Goal: Task Accomplishment & Management: Complete application form

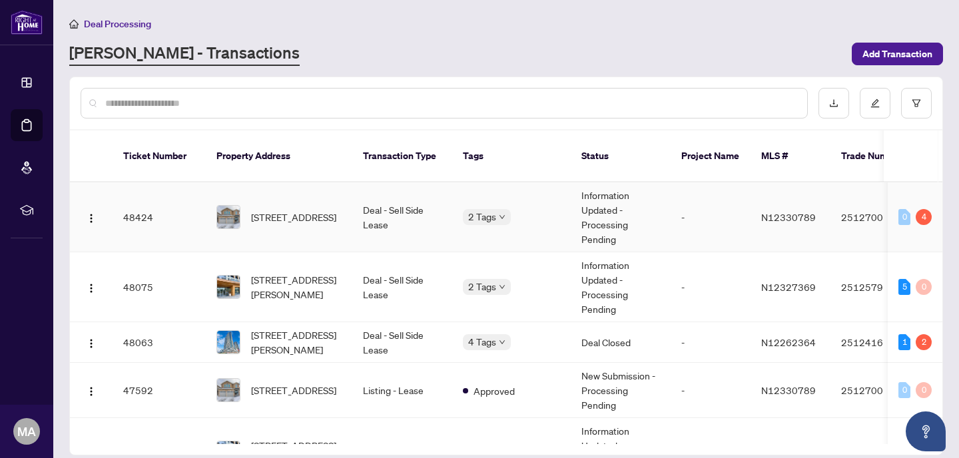
click at [305, 210] on span "[STREET_ADDRESS]" at bounding box center [293, 217] width 85 height 15
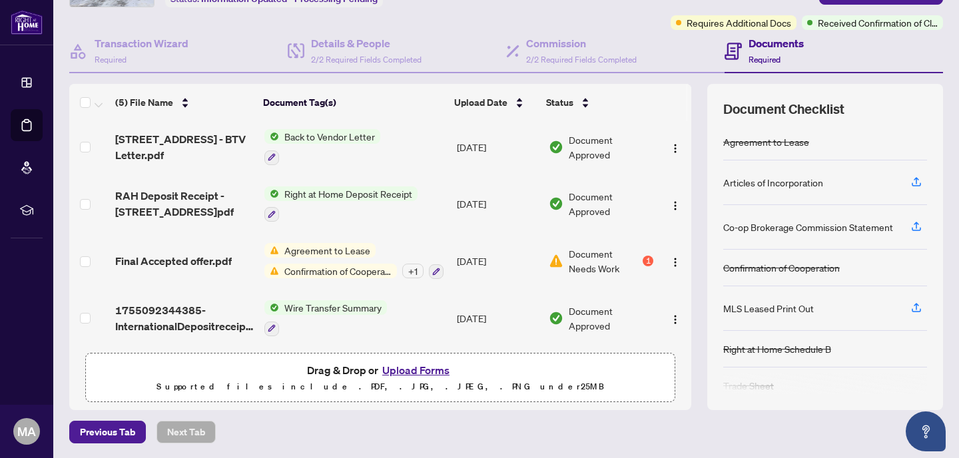
scroll to position [62, 0]
click at [424, 370] on button "Upload Forms" at bounding box center [415, 370] width 75 height 17
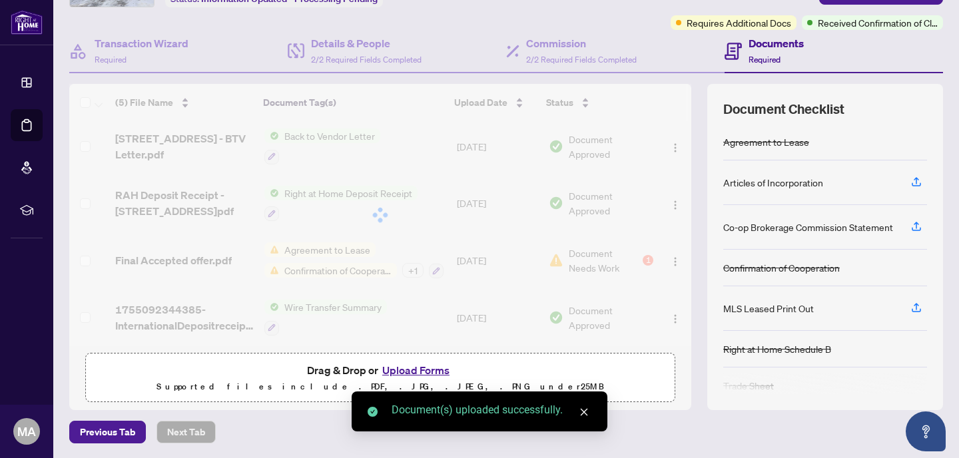
scroll to position [0, 0]
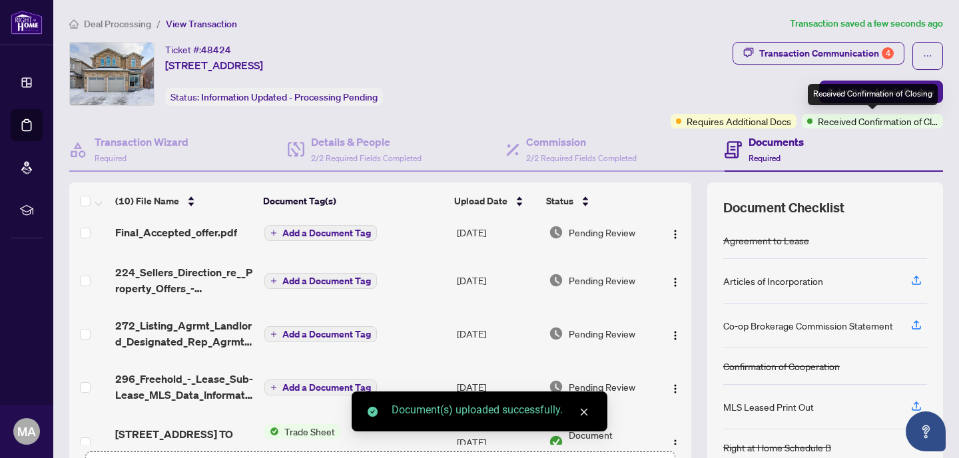
click at [877, 101] on div "Received Confirmation of Closing" at bounding box center [873, 94] width 130 height 21
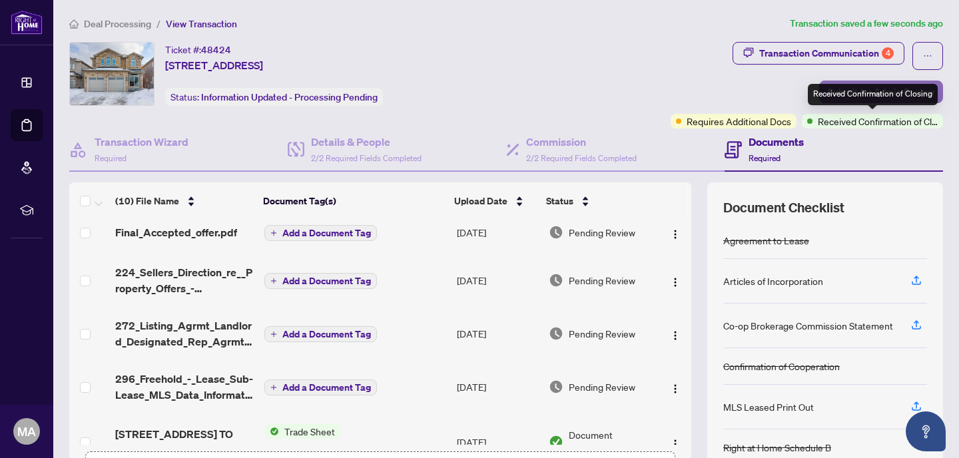
click at [937, 93] on button "Submit for Admin Review" at bounding box center [881, 92] width 124 height 23
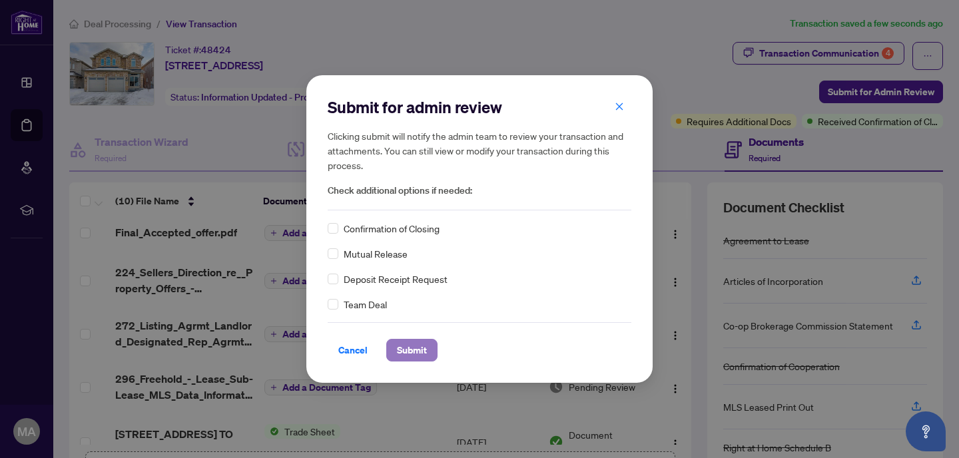
click at [408, 349] on span "Submit" at bounding box center [412, 350] width 30 height 21
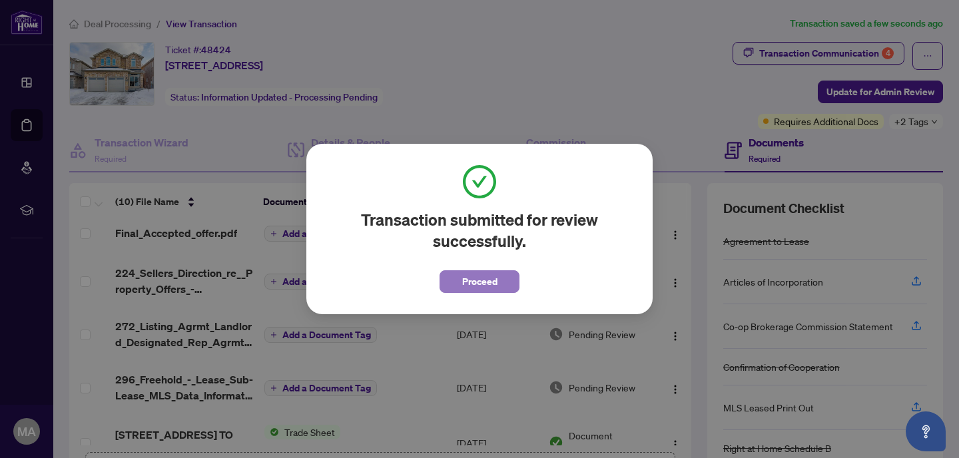
click at [458, 280] on button "Proceed" at bounding box center [479, 281] width 80 height 23
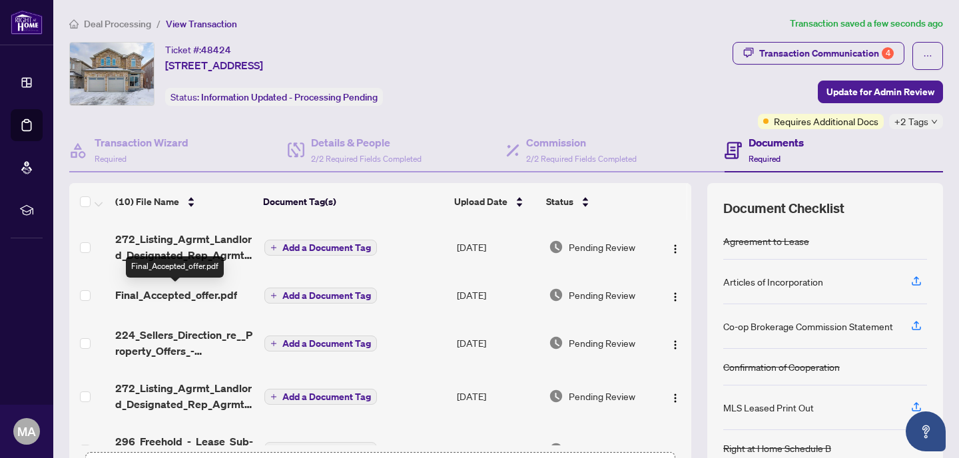
click at [175, 294] on span "Final_Accepted_offer.pdf" at bounding box center [176, 295] width 122 height 16
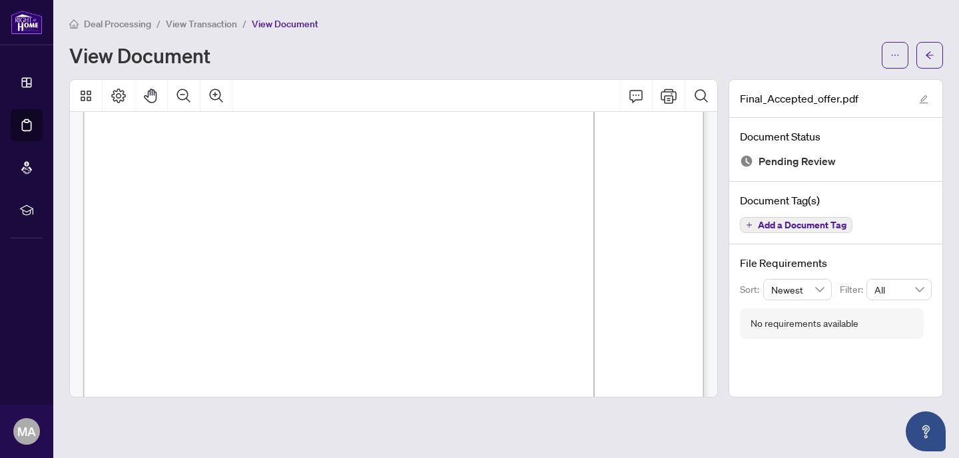
scroll to position [1732, 0]
click at [925, 55] on icon "arrow-left" at bounding box center [929, 55] width 9 height 9
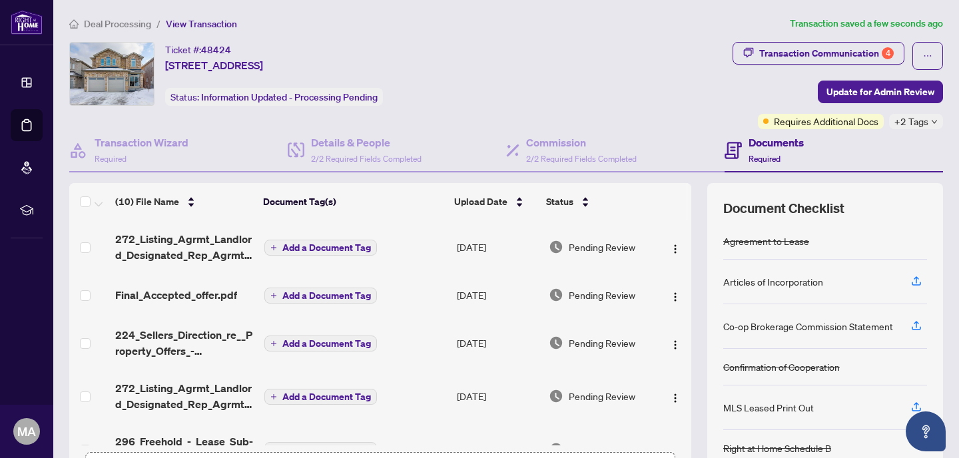
click at [92, 26] on span "Deal Processing" at bounding box center [117, 24] width 67 height 12
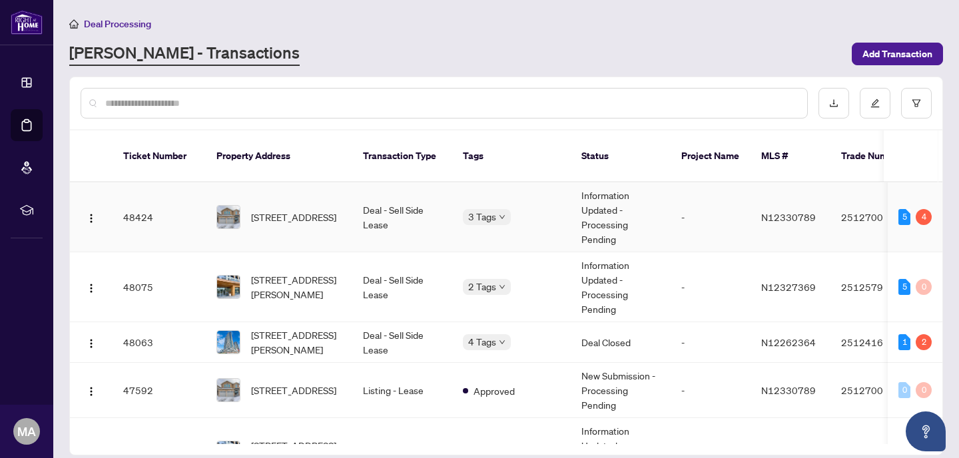
click at [282, 210] on span "[STREET_ADDRESS]" at bounding box center [293, 217] width 85 height 15
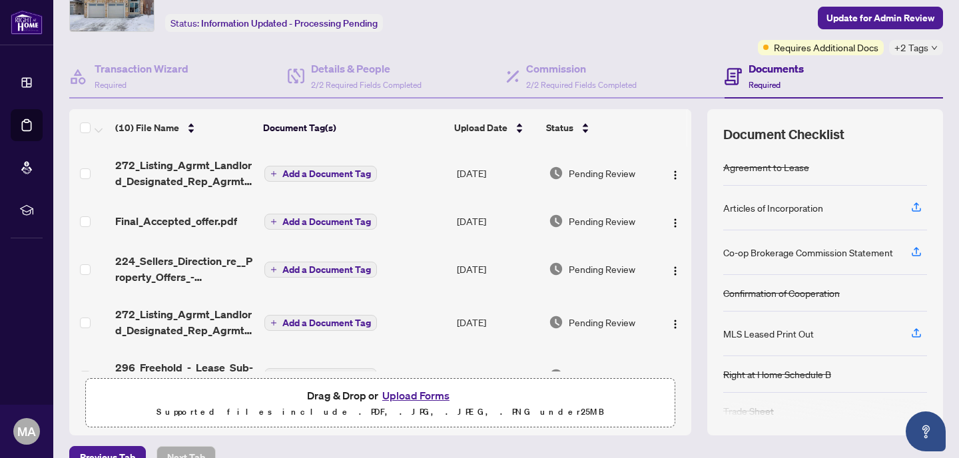
scroll to position [99, 0]
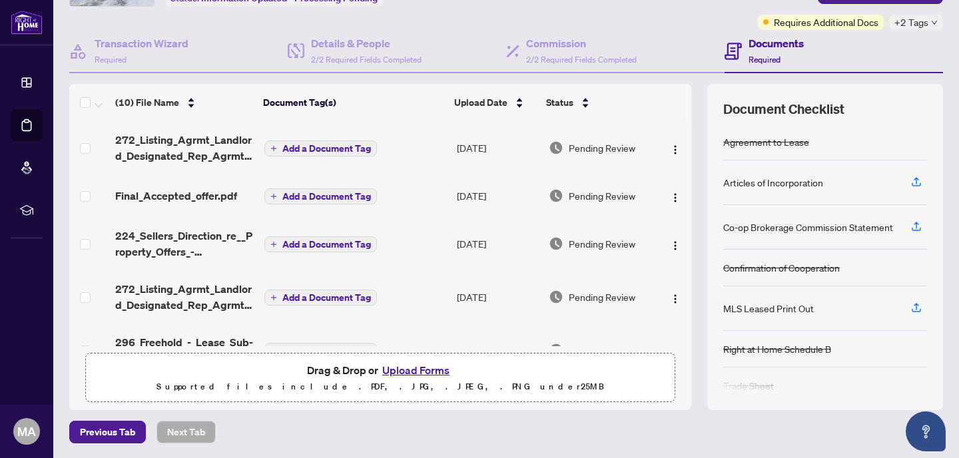
click at [413, 367] on button "Upload Forms" at bounding box center [415, 370] width 75 height 17
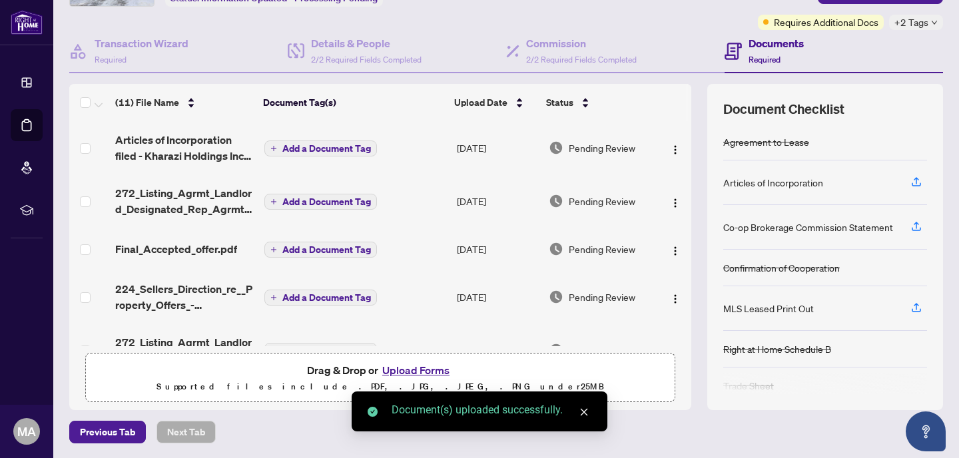
scroll to position [0, 0]
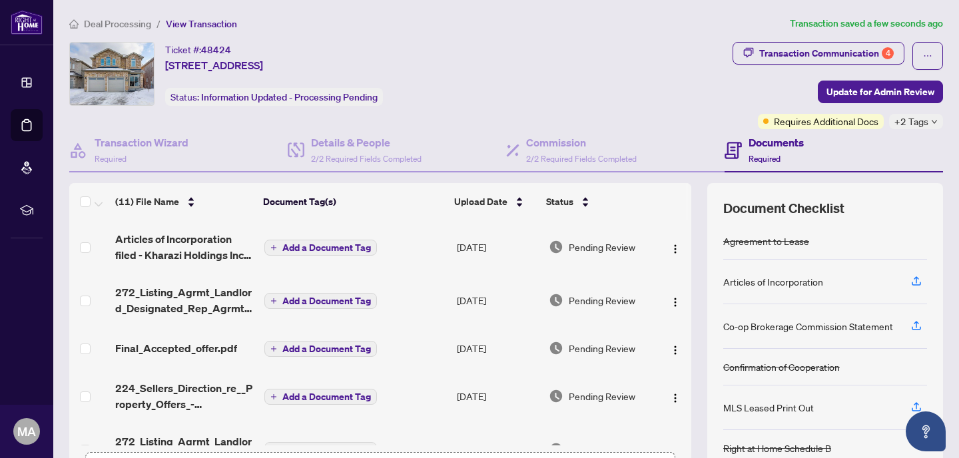
click at [121, 22] on span "Deal Processing" at bounding box center [117, 24] width 67 height 12
